Goal: Navigation & Orientation: Find specific page/section

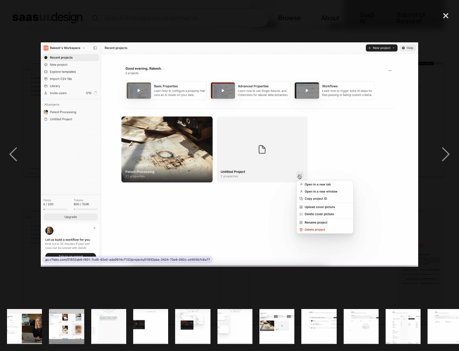
scroll to position [0, 343]
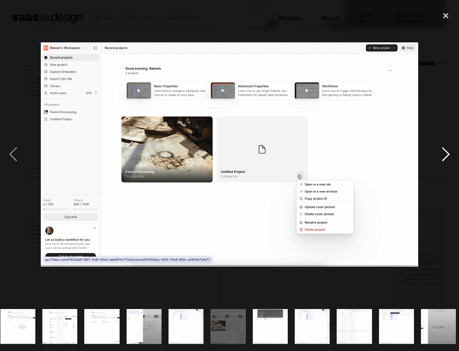
click at [438, 156] on div "next image" at bounding box center [446, 154] width 26 height 295
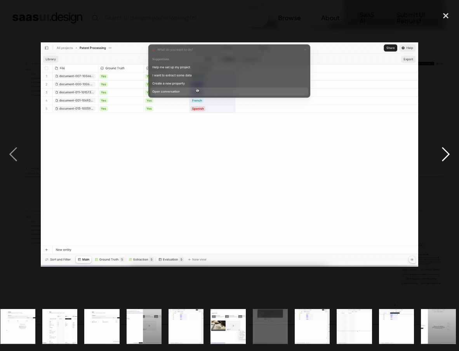
click at [439, 157] on div "next image" at bounding box center [446, 154] width 26 height 295
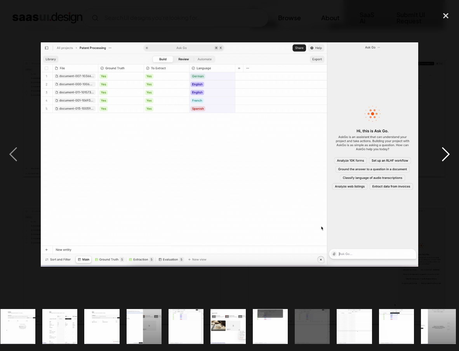
click at [439, 157] on div "next image" at bounding box center [446, 154] width 26 height 295
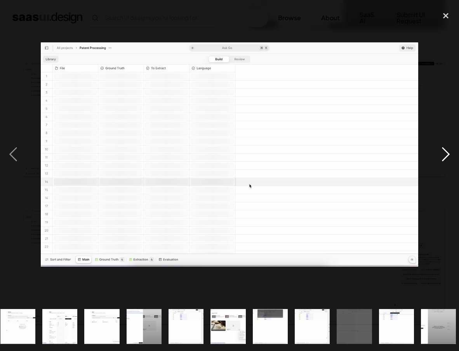
click at [439, 157] on div "next image" at bounding box center [446, 154] width 26 height 295
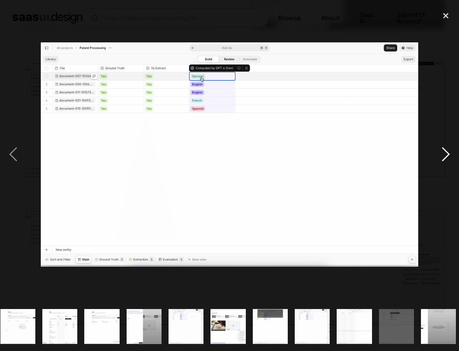
click at [439, 157] on div "next image" at bounding box center [446, 154] width 26 height 295
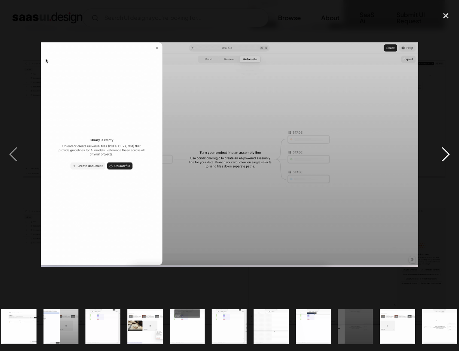
click at [439, 157] on div "next image" at bounding box center [446, 154] width 26 height 295
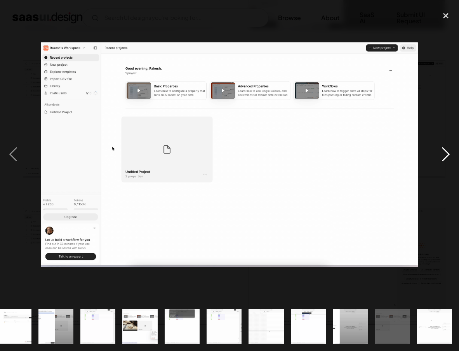
click at [439, 157] on div "next image" at bounding box center [446, 154] width 26 height 295
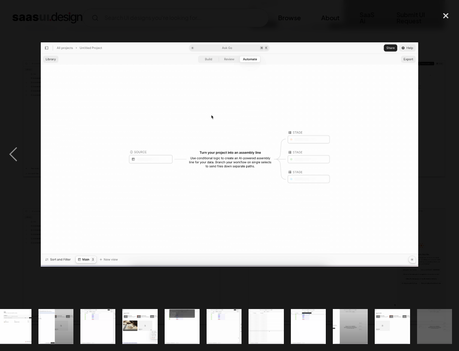
click at [439, 157] on div "next image" at bounding box center [446, 154] width 26 height 295
click at [444, 12] on div "close lightbox" at bounding box center [446, 15] width 26 height 17
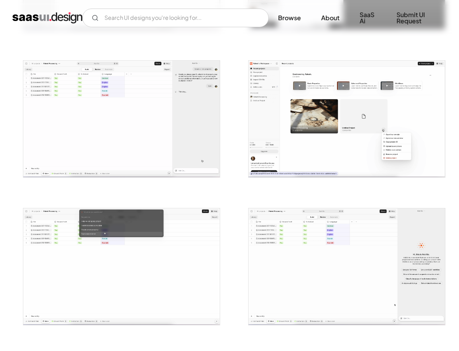
scroll to position [0, 0]
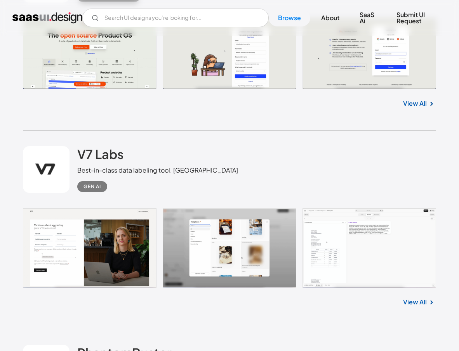
scroll to position [2861, 0]
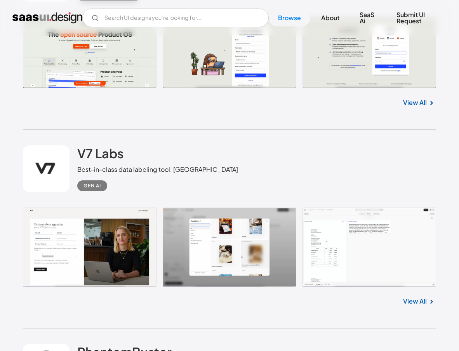
drag, startPoint x: 424, startPoint y: 237, endPoint x: 424, endPoint y: 232, distance: 5.5
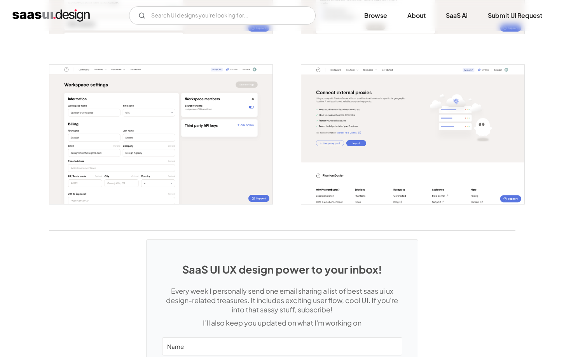
scroll to position [1365, 0]
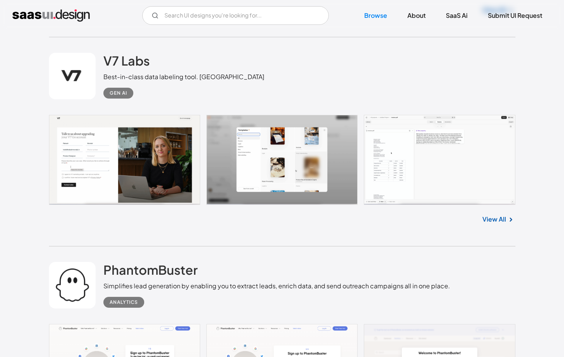
scroll to position [3132, 0]
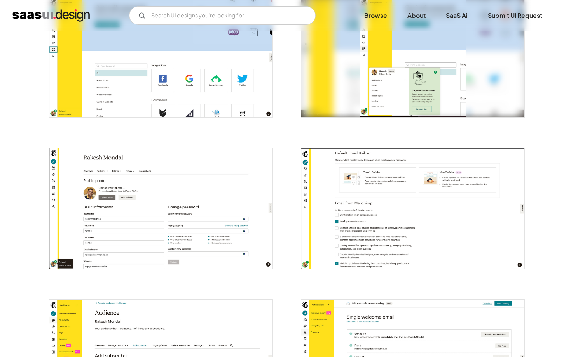
scroll to position [1395, 0]
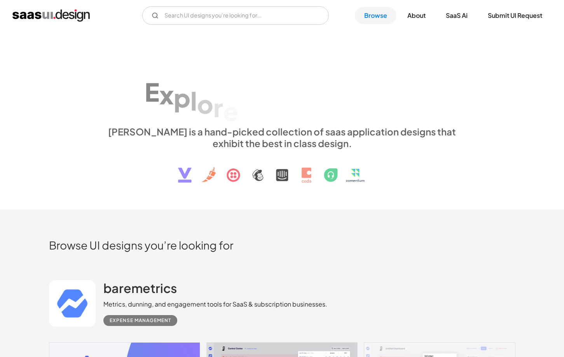
scroll to position [3371, 0]
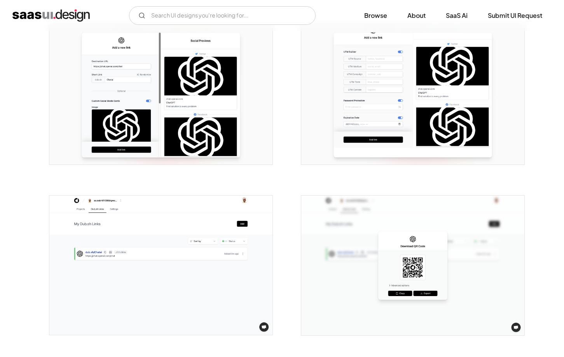
scroll to position [487, 0]
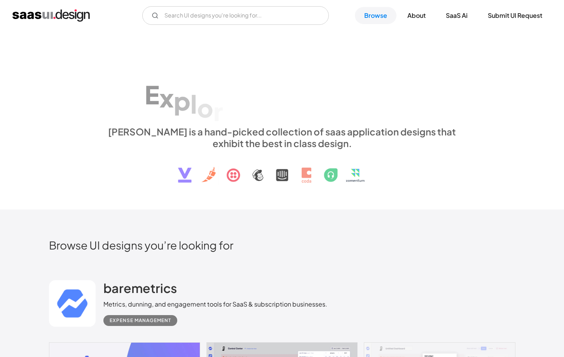
scroll to position [3371, 0]
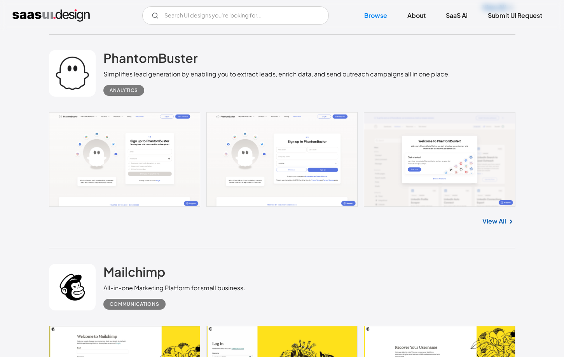
scroll to position [3304, 0]
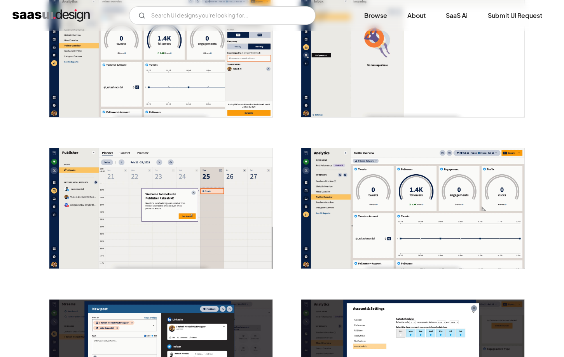
scroll to position [1141, 0]
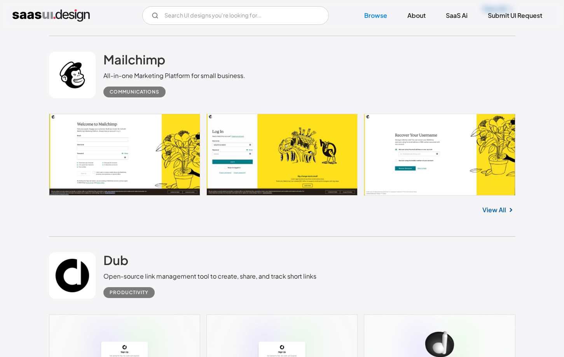
scroll to position [3515, 0]
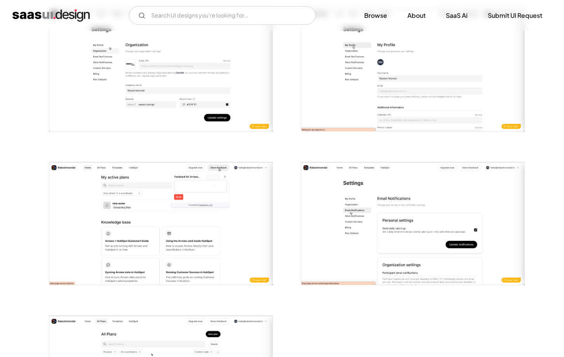
scroll to position [1406, 0]
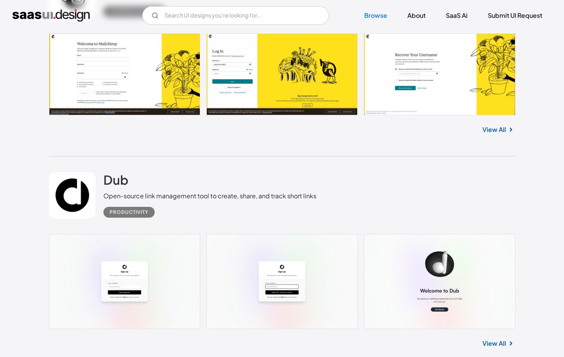
scroll to position [3758, 0]
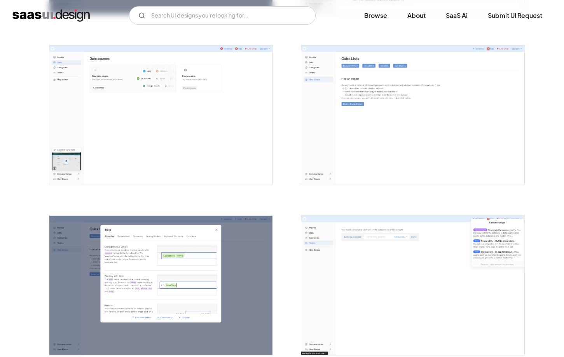
scroll to position [1350, 0]
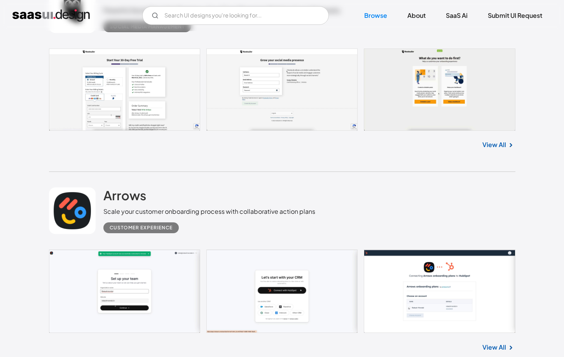
scroll to position [3995, 0]
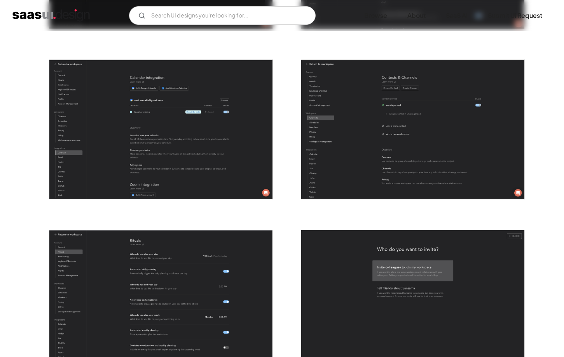
scroll to position [1642, 0]
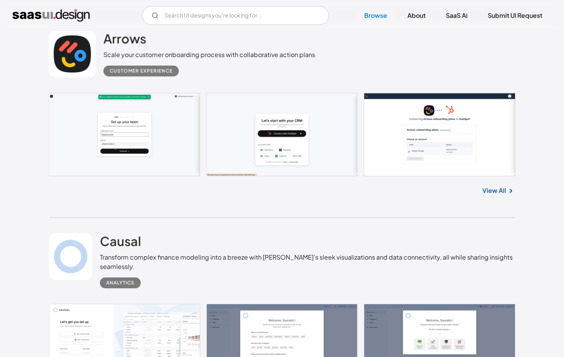
scroll to position [4155, 0]
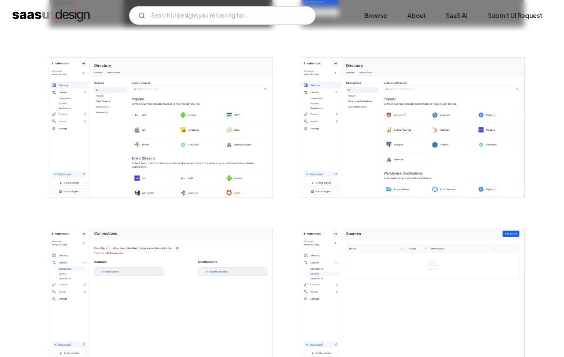
scroll to position [939, 0]
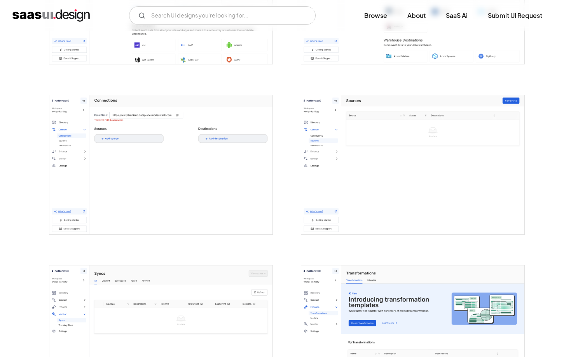
click at [91, 166] on img "open lightbox" at bounding box center [160, 164] width 223 height 139
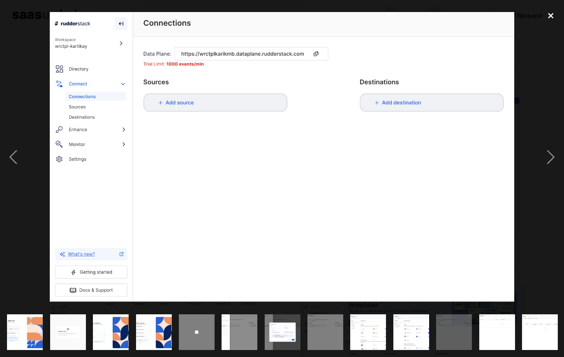
click at [550, 19] on div "close lightbox" at bounding box center [550, 15] width 26 height 17
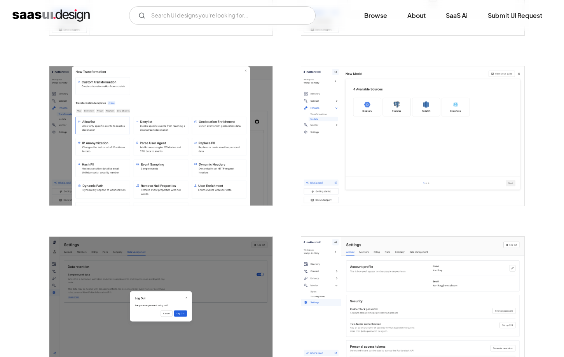
scroll to position [1448, 0]
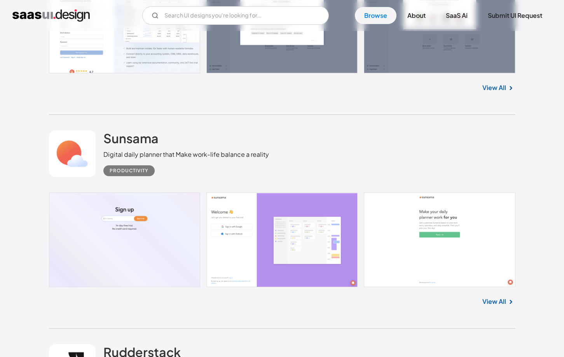
scroll to position [4480, 0]
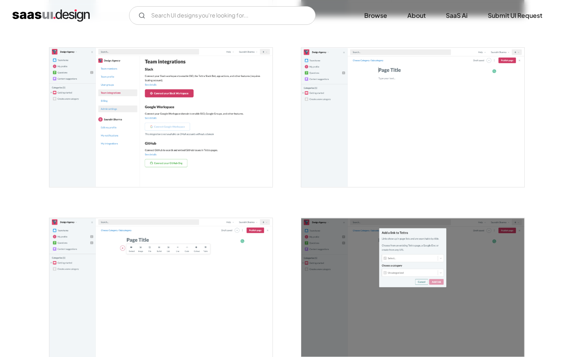
scroll to position [1632, 0]
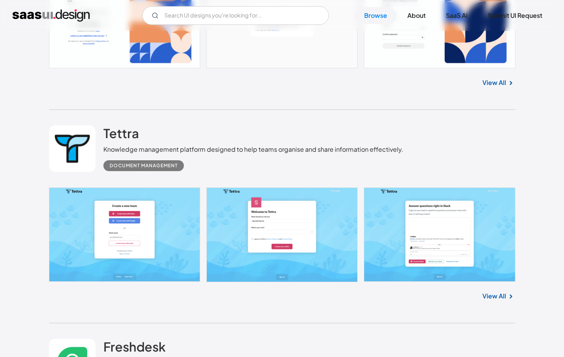
scroll to position [4839, 0]
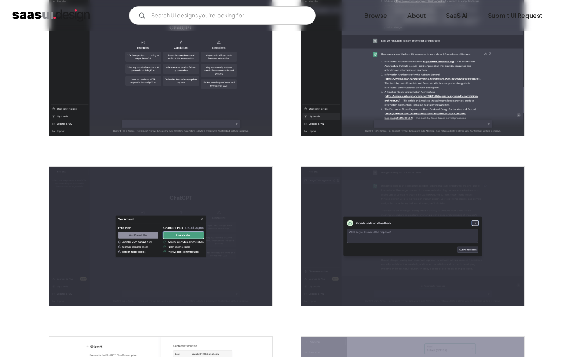
scroll to position [717, 0]
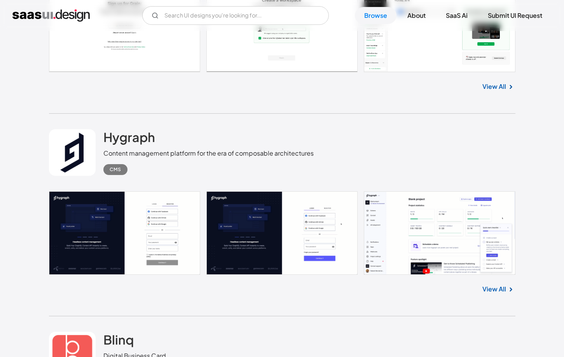
scroll to position [5912, 0]
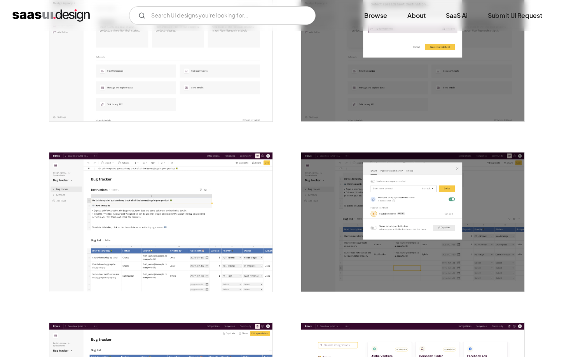
scroll to position [1118, 0]
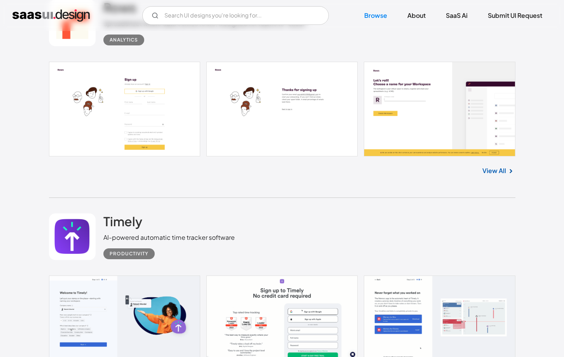
scroll to position [6493, 0]
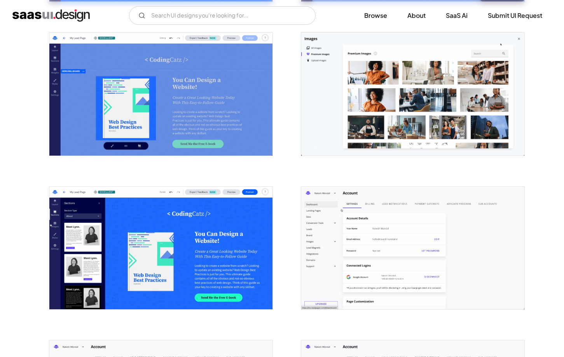
scroll to position [894, 0]
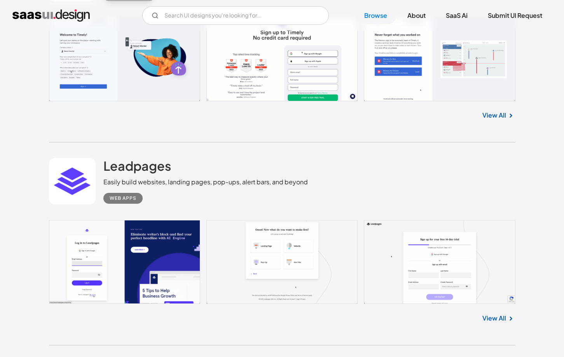
scroll to position [6736, 0]
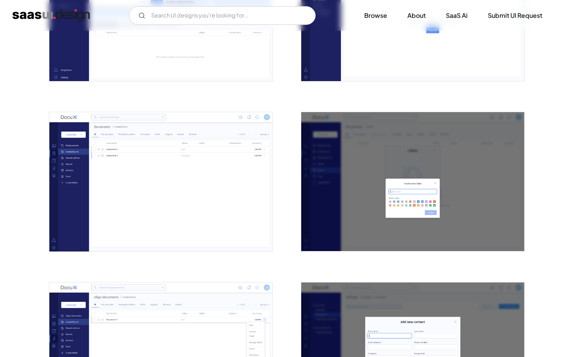
scroll to position [1614, 0]
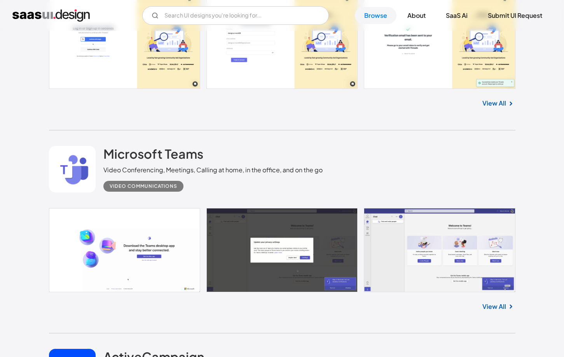
scroll to position [7600, 0]
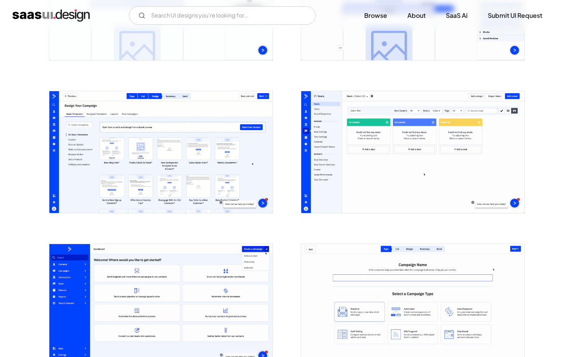
scroll to position [1010, 0]
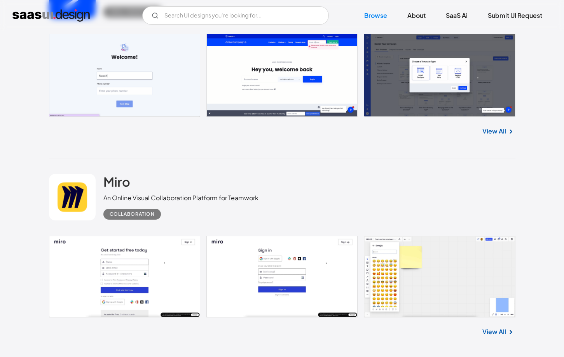
scroll to position [7992, 0]
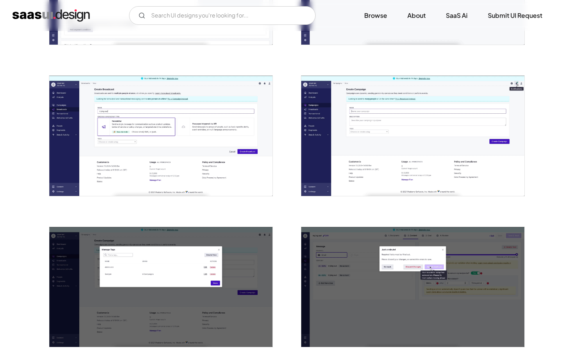
scroll to position [1025, 0]
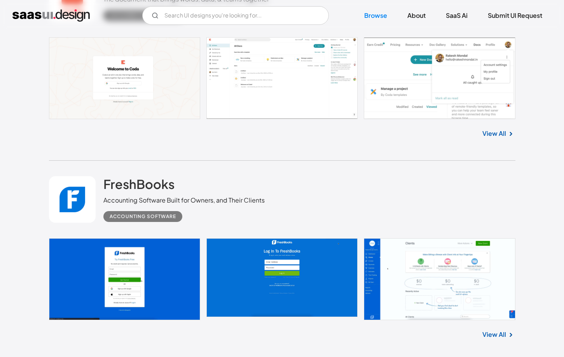
scroll to position [8555, 0]
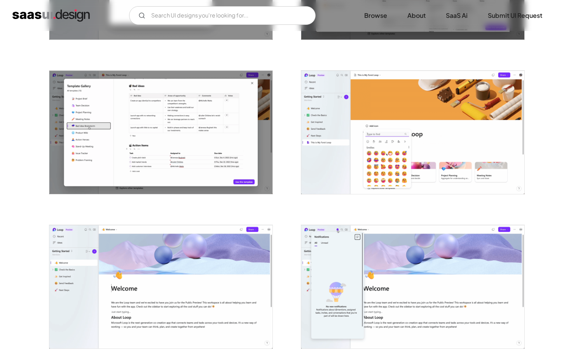
scroll to position [743, 0]
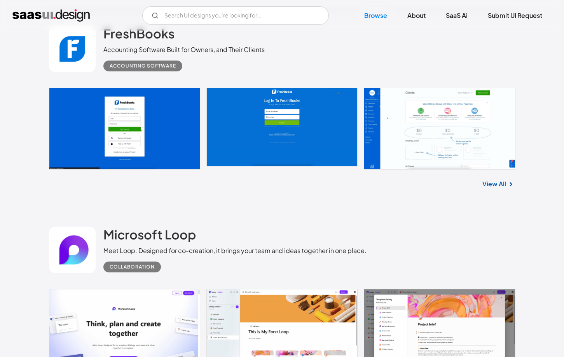
scroll to position [8717, 0]
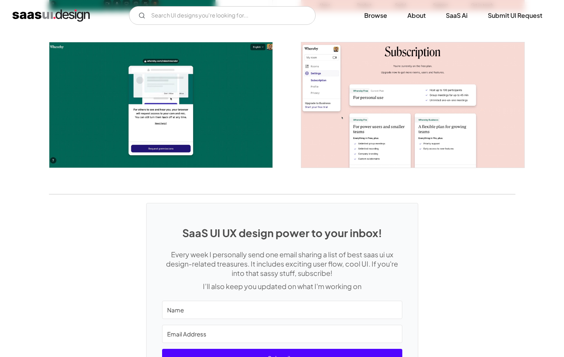
scroll to position [1393, 0]
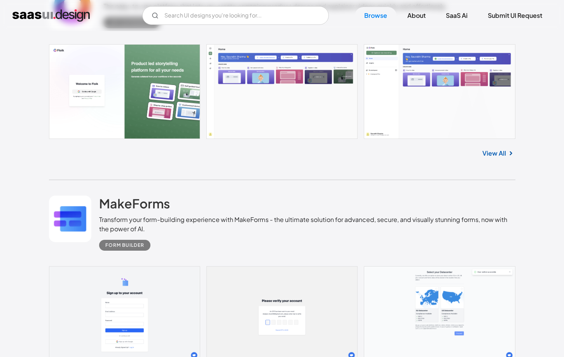
scroll to position [9524, 0]
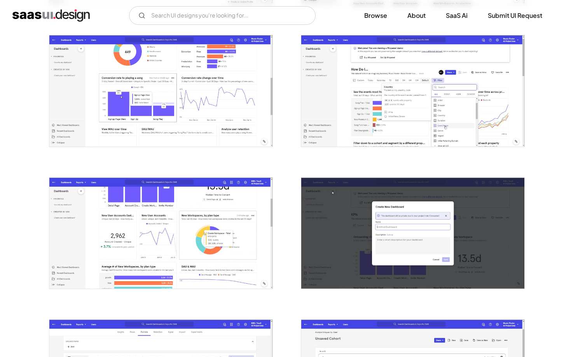
scroll to position [1142, 0]
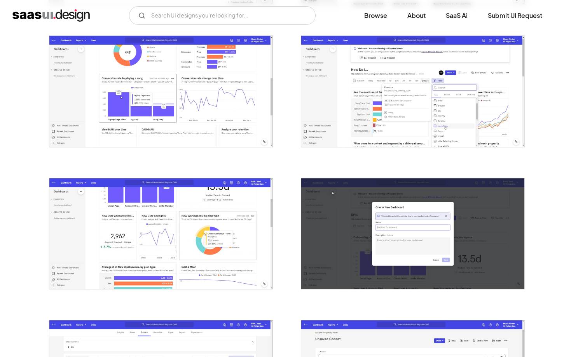
click at [216, 215] on img "open lightbox" at bounding box center [160, 233] width 223 height 111
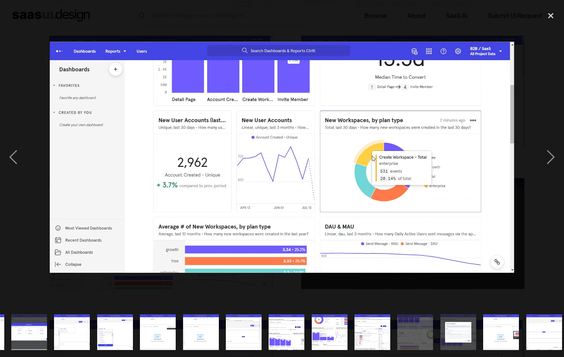
scroll to position [0, 301]
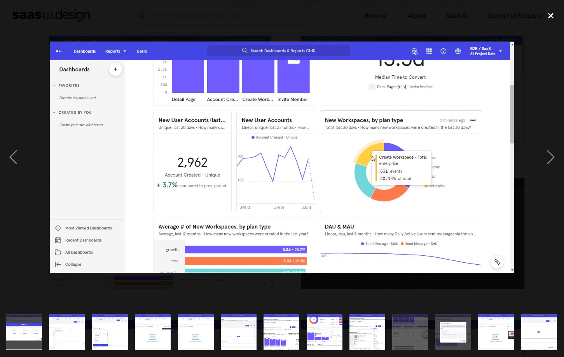
click at [549, 14] on div "close lightbox" at bounding box center [550, 15] width 26 height 17
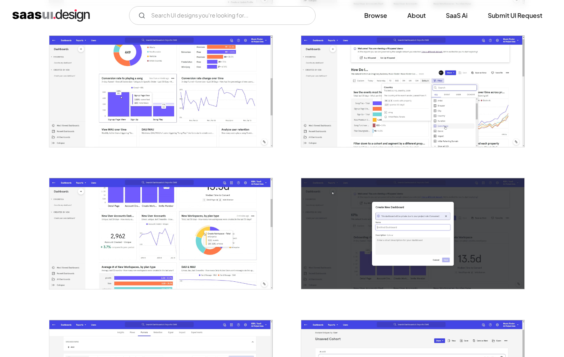
scroll to position [0, 0]
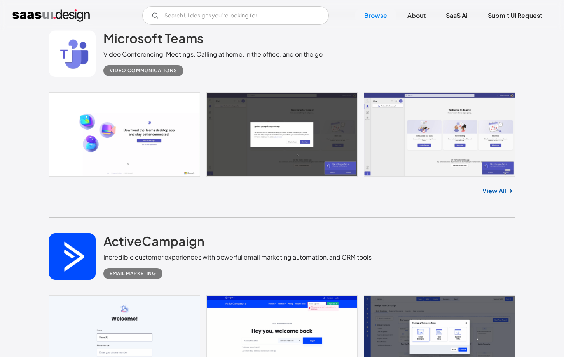
scroll to position [8007, 0]
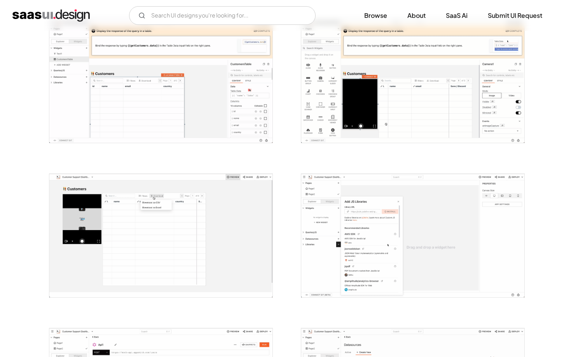
scroll to position [635, 0]
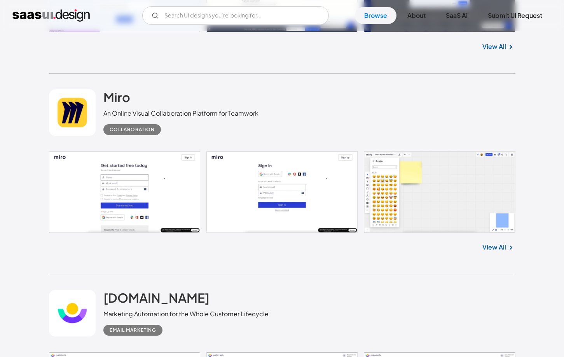
scroll to position [8051, 0]
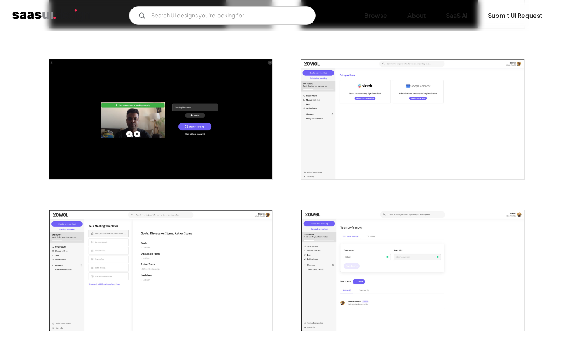
scroll to position [736, 0]
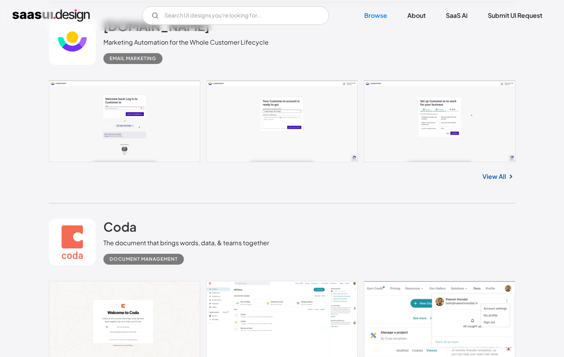
scroll to position [8324, 0]
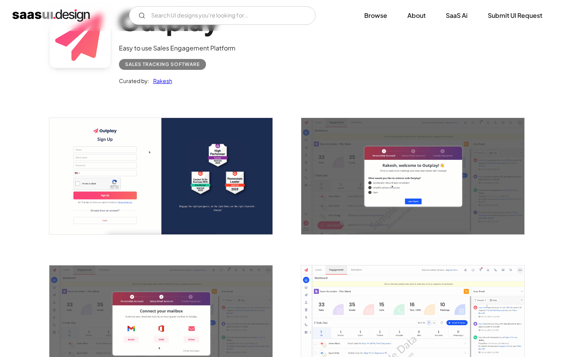
scroll to position [345, 0]
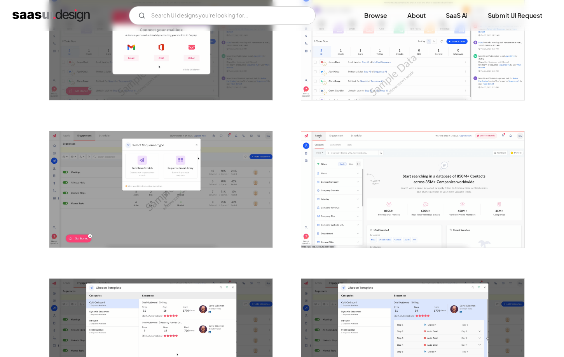
click at [463, 197] on img "open lightbox" at bounding box center [412, 189] width 223 height 116
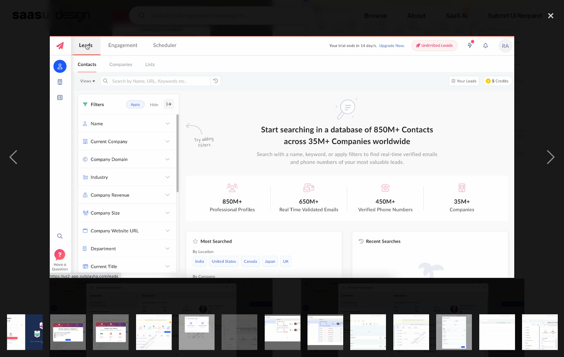
click at [230, 23] on div at bounding box center [282, 157] width 564 height 300
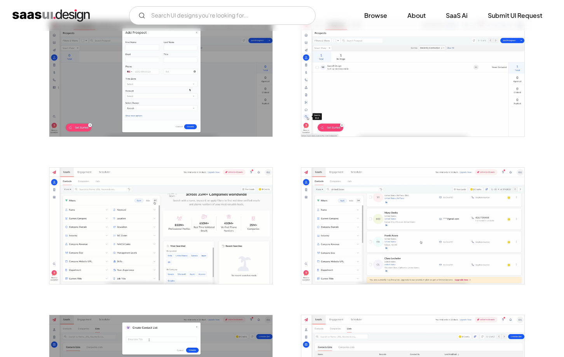
scroll to position [1087, 0]
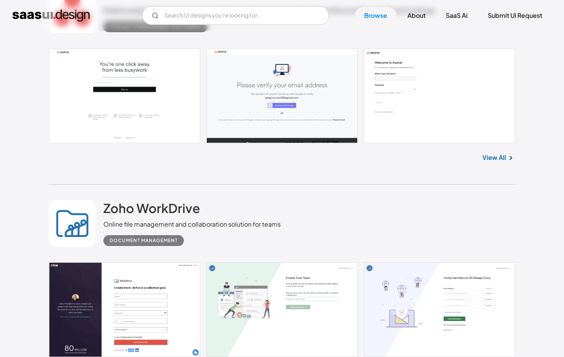
scroll to position [11008, 0]
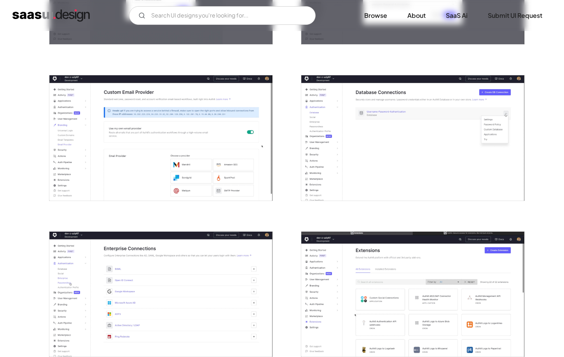
scroll to position [1046, 0]
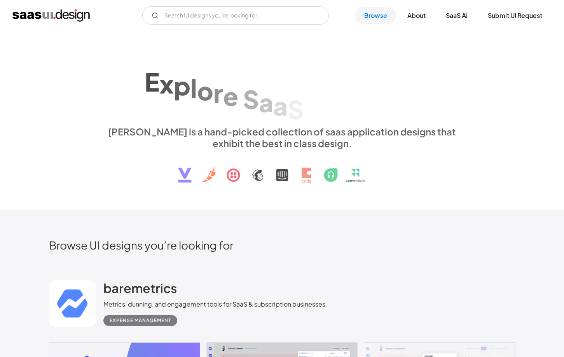
scroll to position [9858, 0]
